Goal: Find specific page/section: Find specific page/section

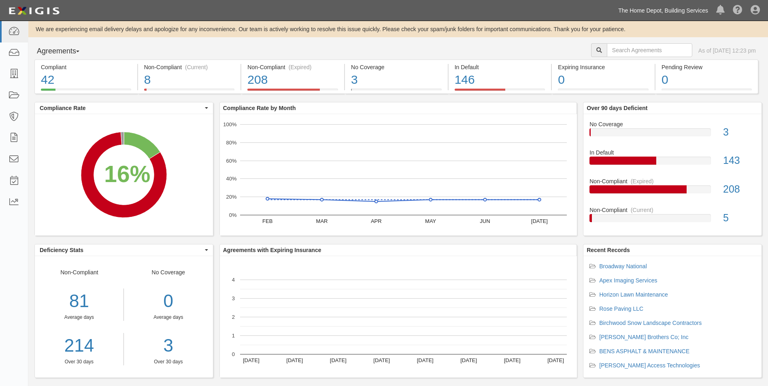
click at [641, 14] on link "The Home Depot, Building Services" at bounding box center [663, 10] width 98 height 16
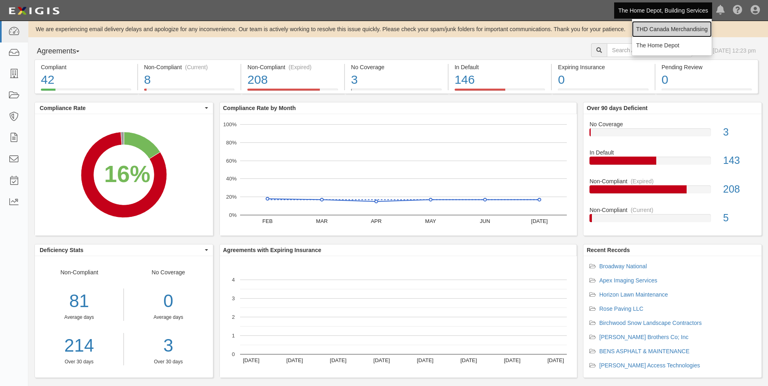
click at [644, 23] on link "THD Canada Merchandising" at bounding box center [672, 29] width 80 height 16
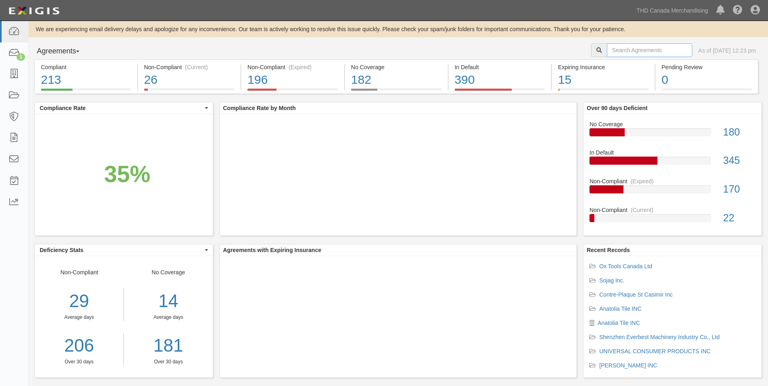
click at [636, 47] on input "text" at bounding box center [649, 50] width 85 height 14
type input "[PERSON_NAME]"
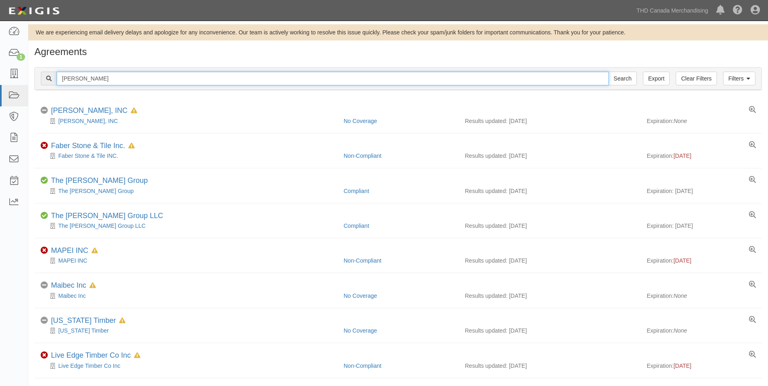
click at [266, 79] on input "[PERSON_NAME]" at bounding box center [333, 79] width 552 height 14
click at [266, 79] on input "MABE" at bounding box center [333, 79] width 552 height 14
type input "GE"
click at [608, 72] on input "Search" at bounding box center [622, 79] width 28 height 14
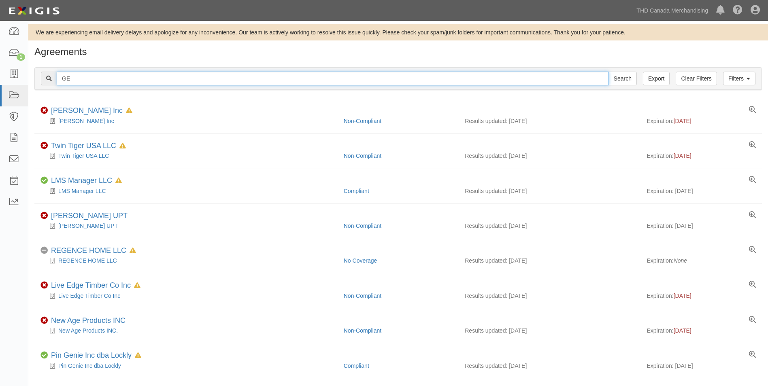
drag, startPoint x: 0, startPoint y: 0, endPoint x: 266, endPoint y: 79, distance: 276.9
click at [266, 79] on input "GE" at bounding box center [333, 79] width 552 height 14
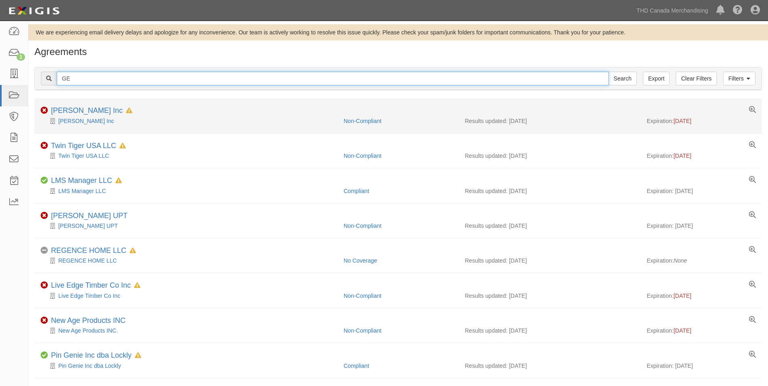
type input "GENERAL ELECTRIC"
click at [608, 72] on input "Search" at bounding box center [622, 79] width 28 height 14
